Goal: Browse casually: Explore the website without a specific task or goal

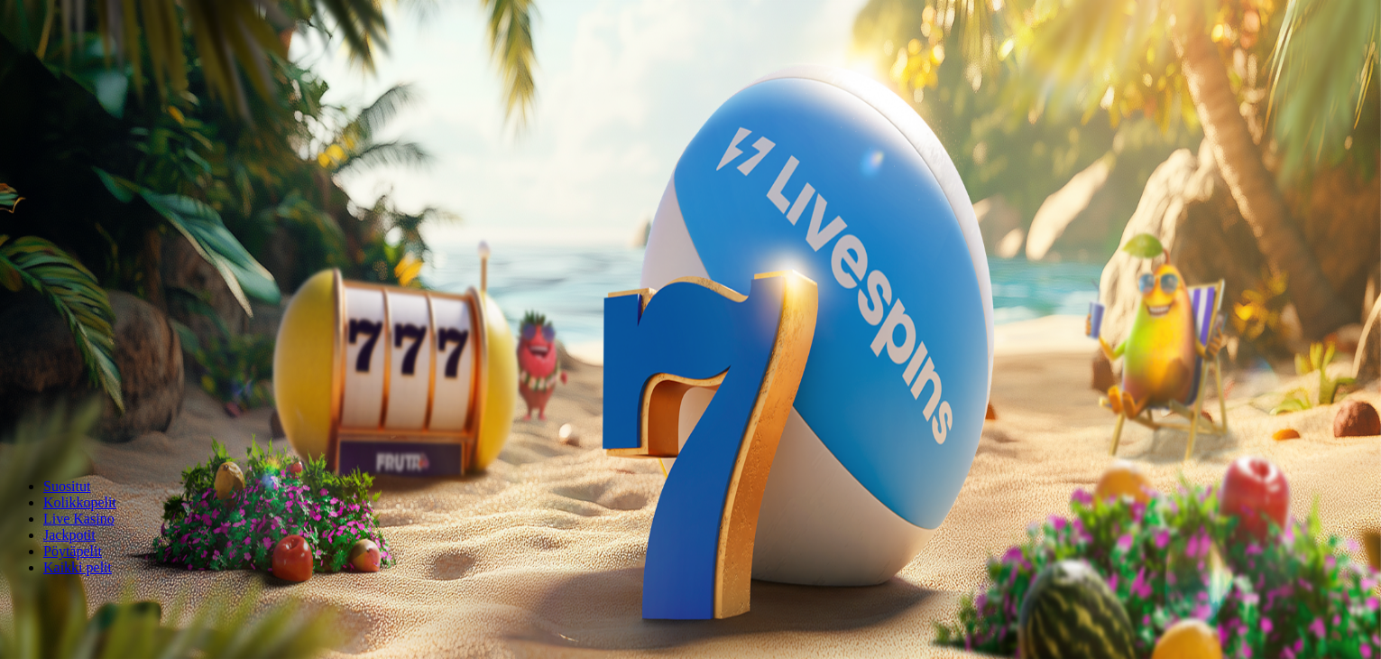
click at [119, 72] on span "Kirjaudu" at bounding box center [125, 66] width 44 height 14
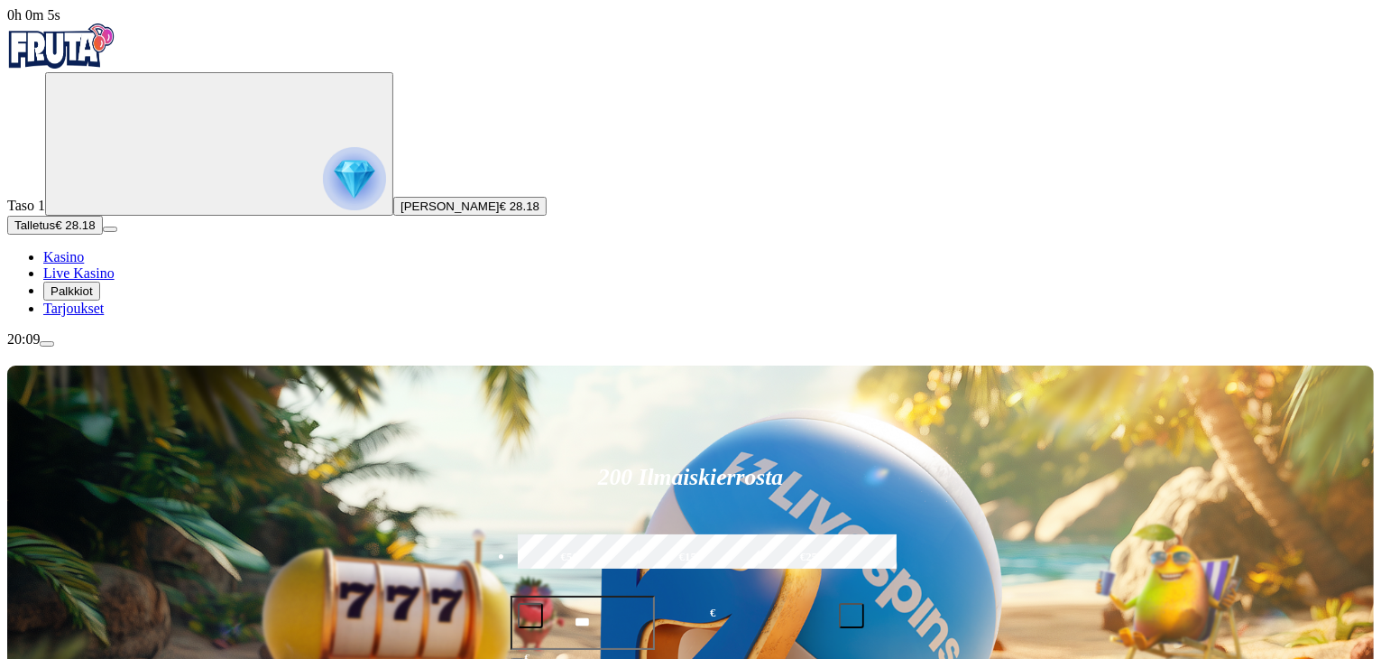
click at [104, 316] on link "Tarjoukset" at bounding box center [73, 307] width 60 height 15
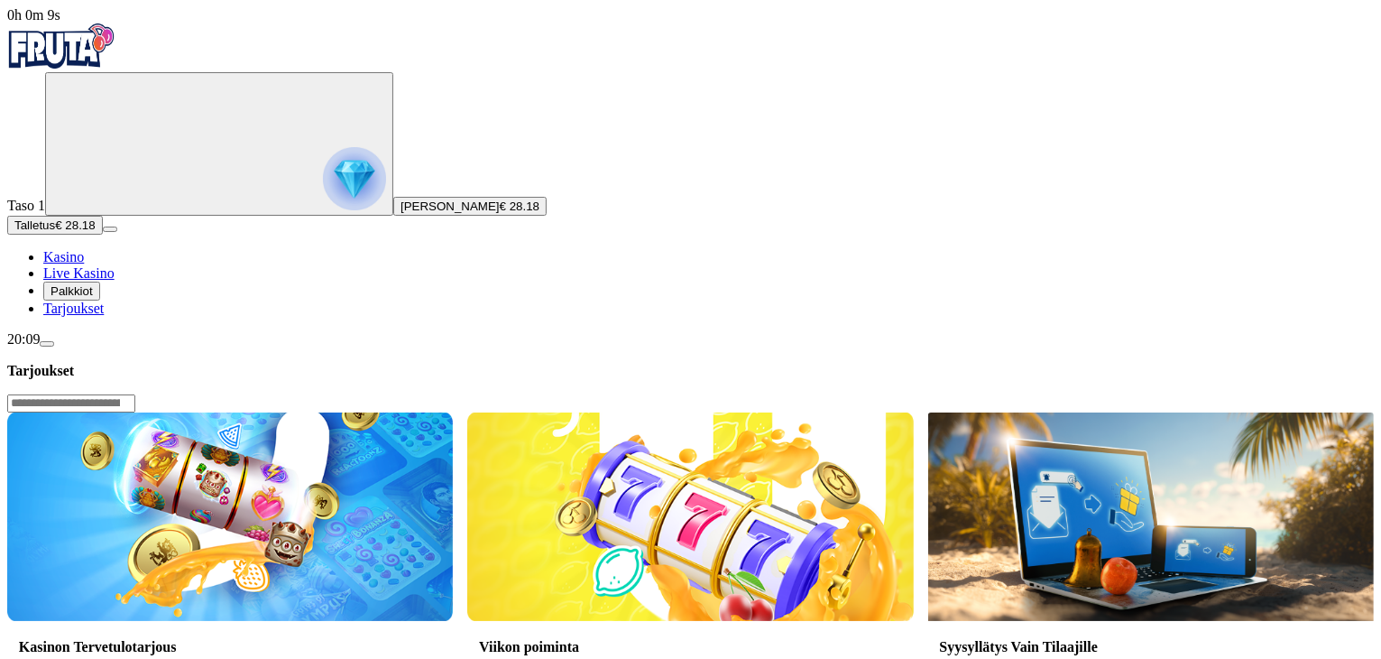
click at [93, 298] on span "Palkkiot" at bounding box center [72, 291] width 42 height 14
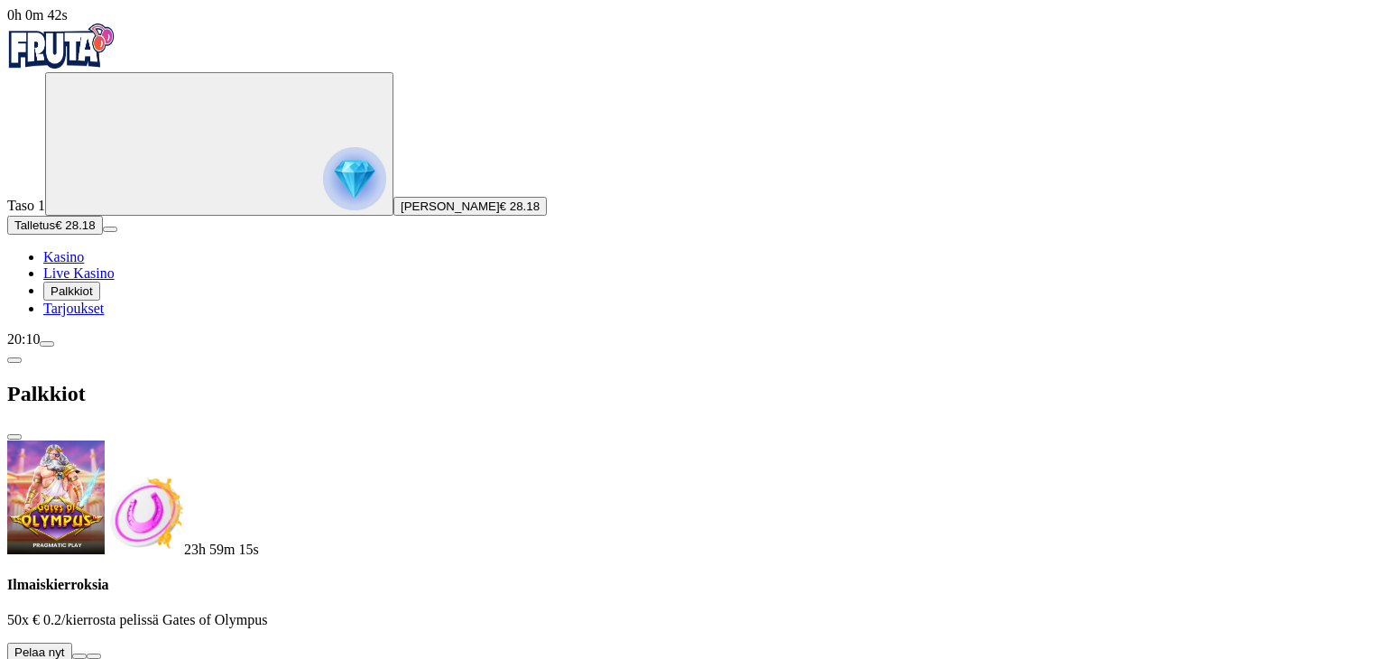
click at [87, 653] on button at bounding box center [79, 655] width 14 height 5
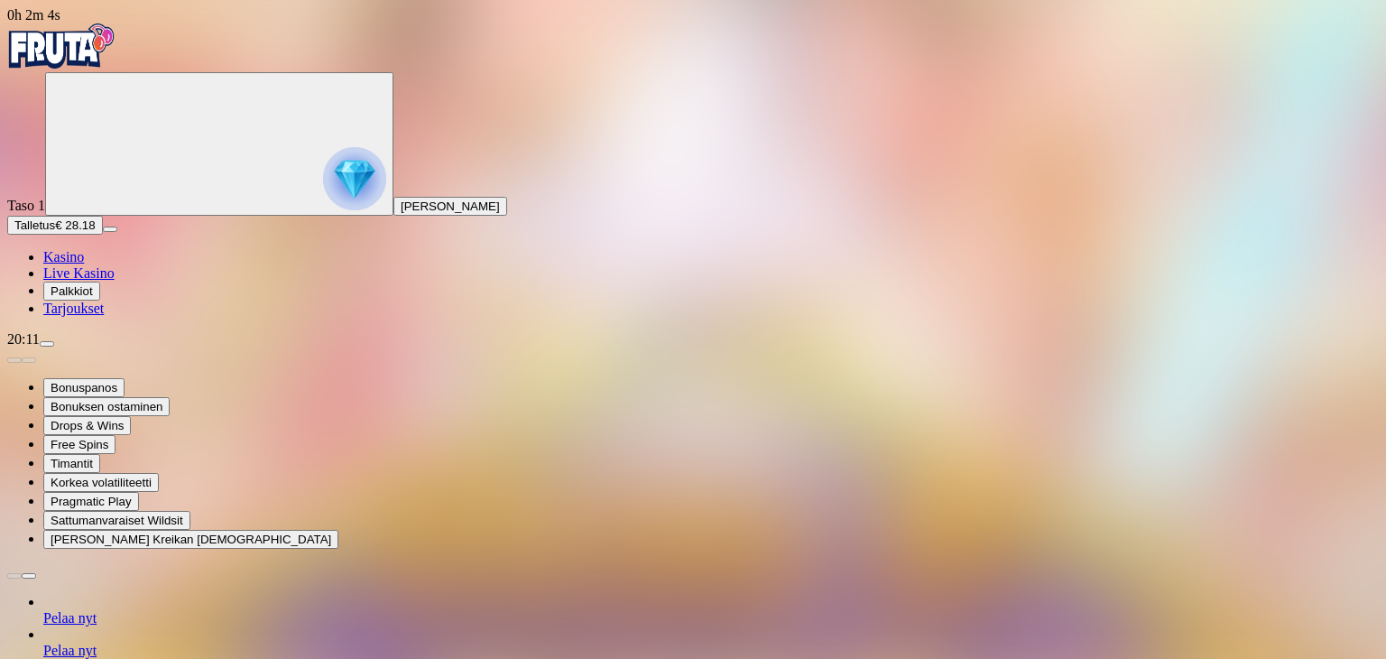
click at [115, 51] on img "Primary" at bounding box center [61, 45] width 108 height 45
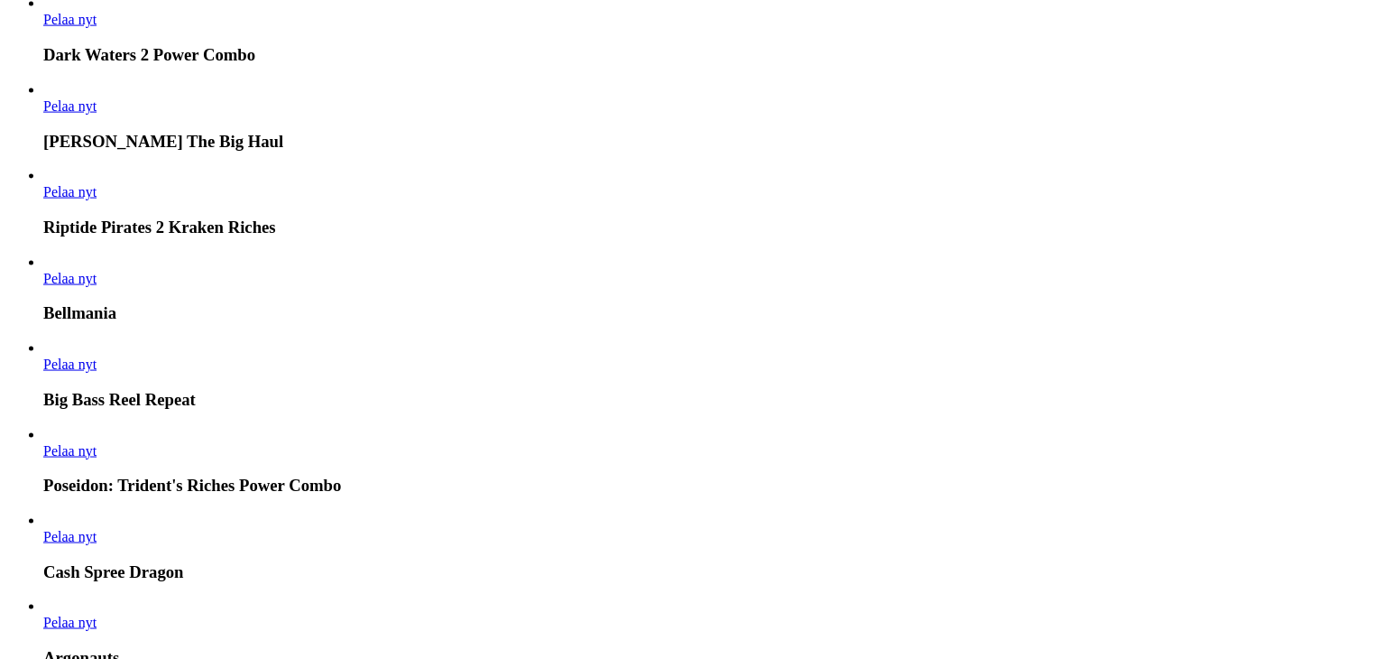
scroll to position [2268, 0]
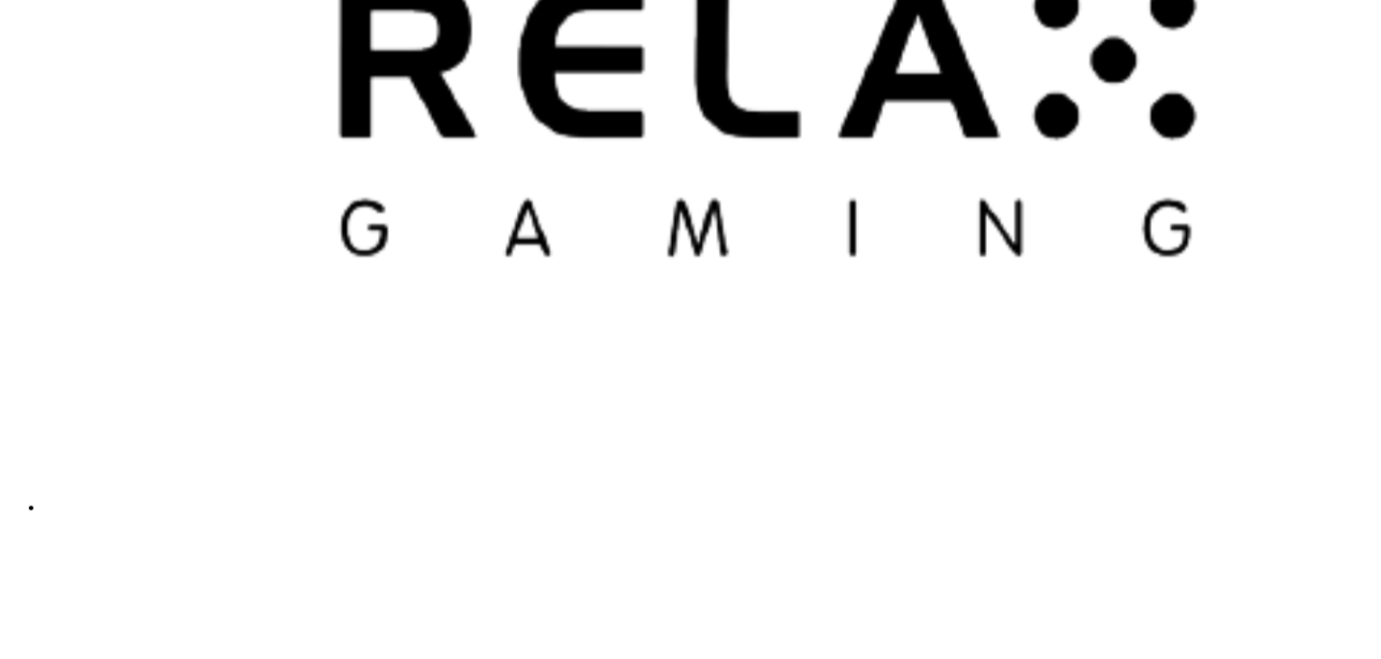
scroll to position [4980, 0]
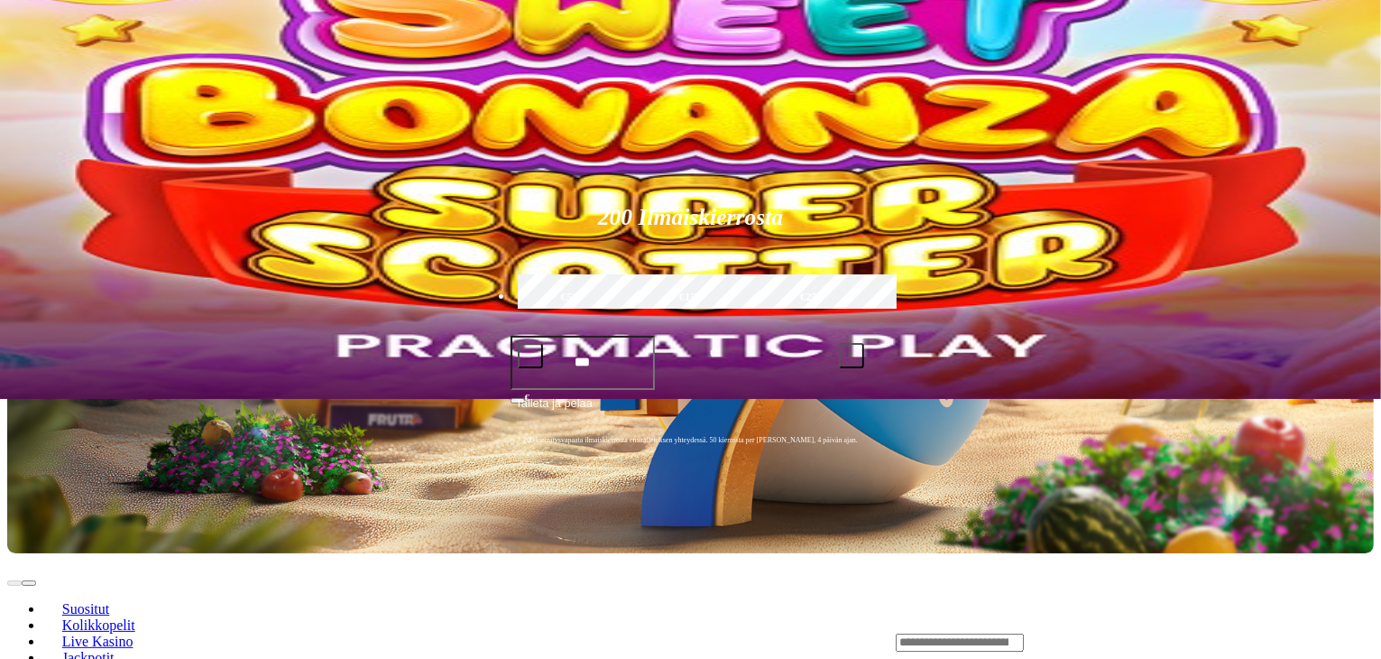
scroll to position [0, 0]
